Goal: Information Seeking & Learning: Understand process/instructions

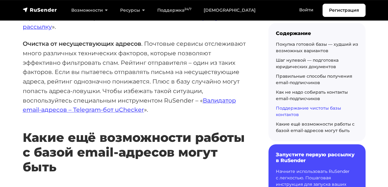
scroll to position [4042, 0]
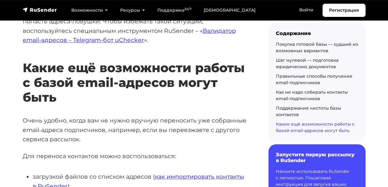
scroll to position [4106, 0]
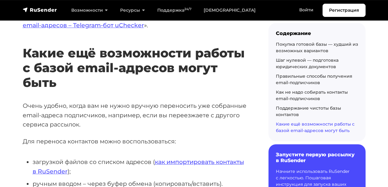
click at [73, 157] on li "загрузкой файлов со списком адресов ( как импортировать контакты в RuSender );" at bounding box center [141, 166] width 216 height 19
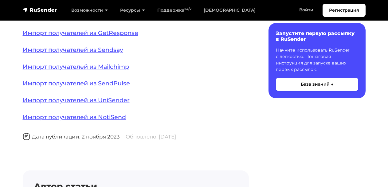
scroll to position [169, 0]
